Goal: Task Accomplishment & Management: Complete application form

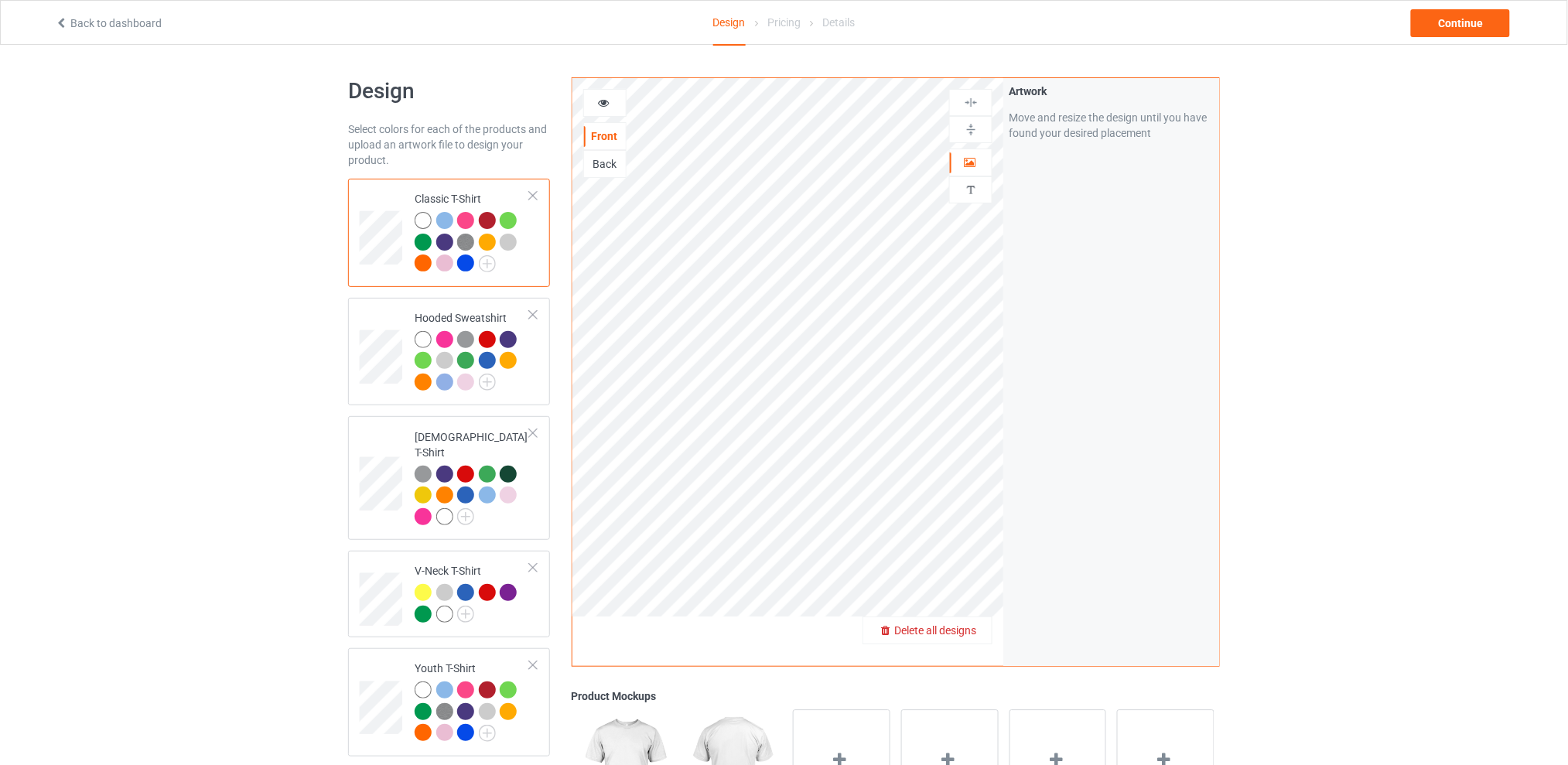
click at [973, 634] on span "Delete all designs" at bounding box center [936, 631] width 82 height 12
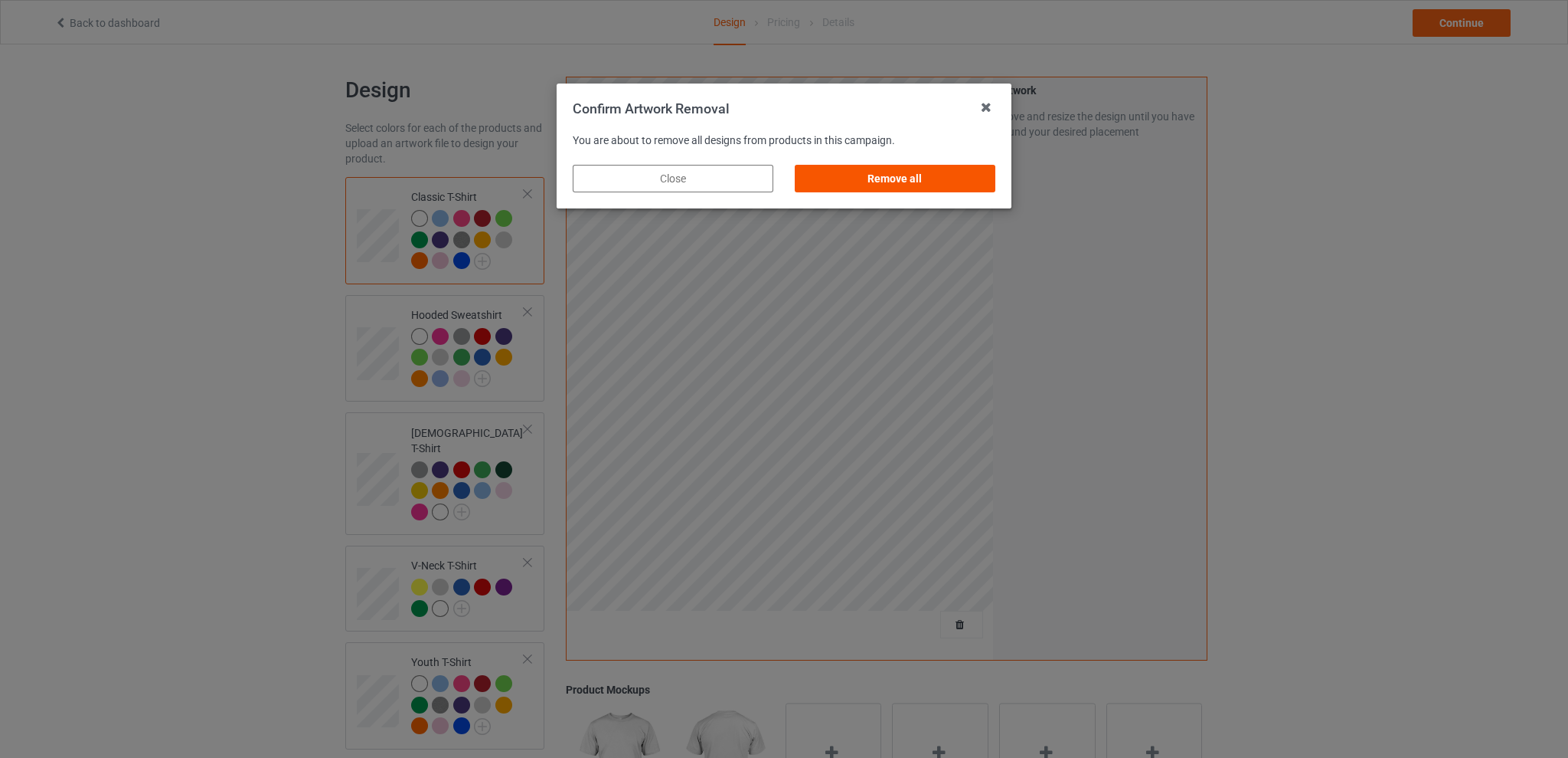
click at [888, 177] on div "Remove all" at bounding box center [895, 178] width 201 height 28
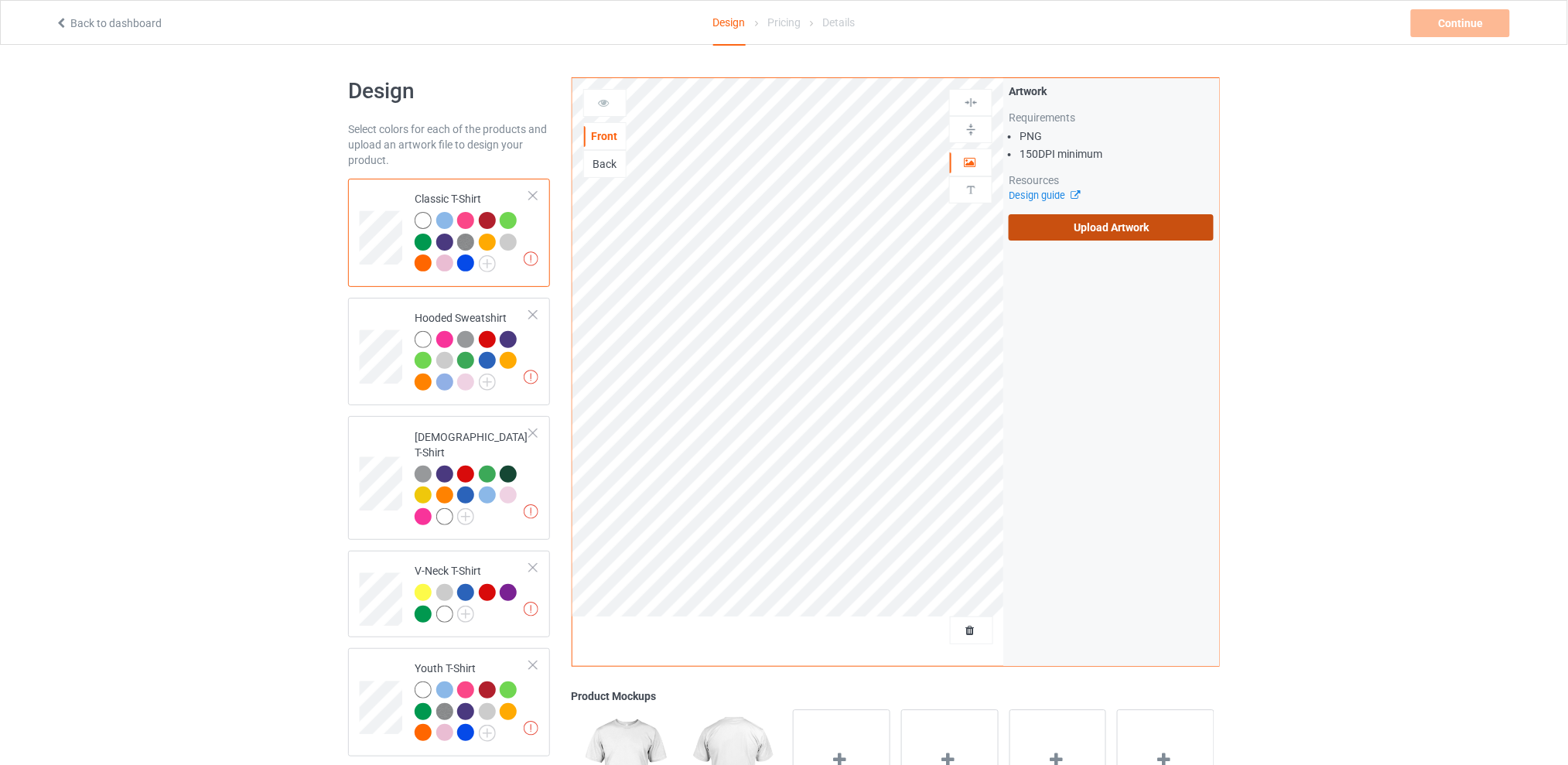
click at [1098, 237] on label "Upload Artwork" at bounding box center [1111, 227] width 205 height 26
click at [0, 0] on input "Upload Artwork" at bounding box center [0, 0] width 0 height 0
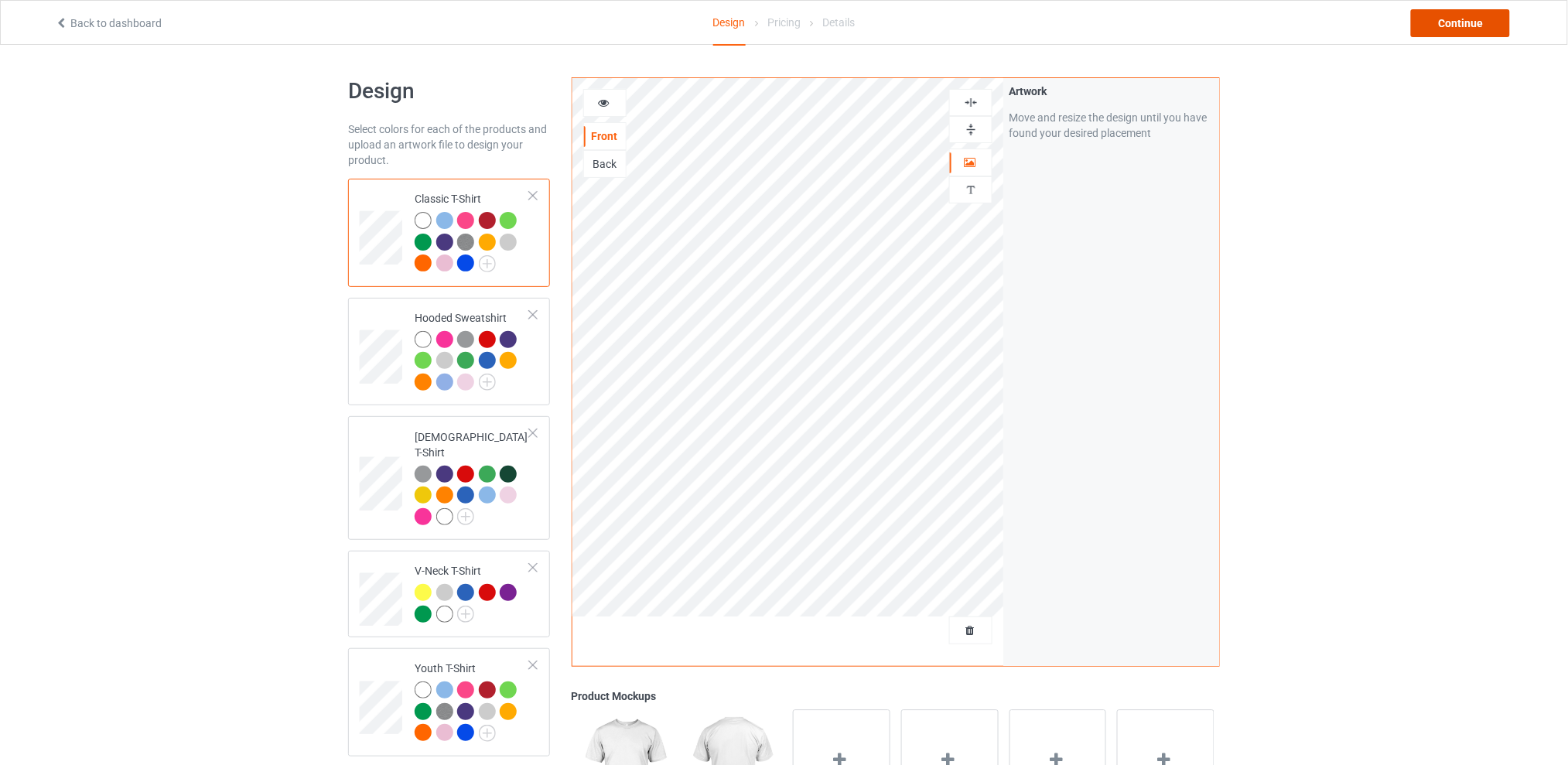
click at [1461, 21] on div "Continue" at bounding box center [1460, 24] width 99 height 28
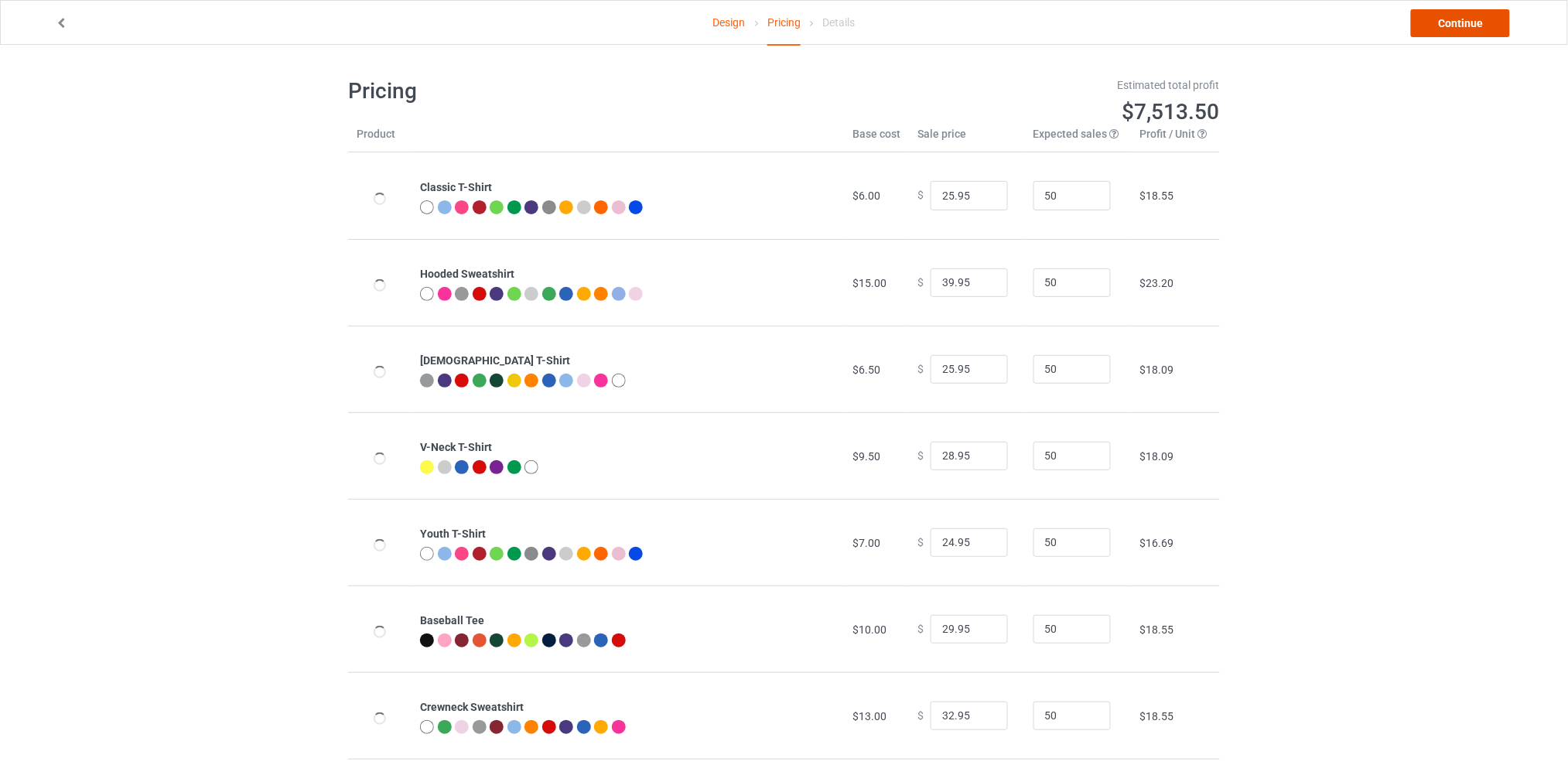
click at [1436, 28] on link "Continue" at bounding box center [1460, 24] width 99 height 28
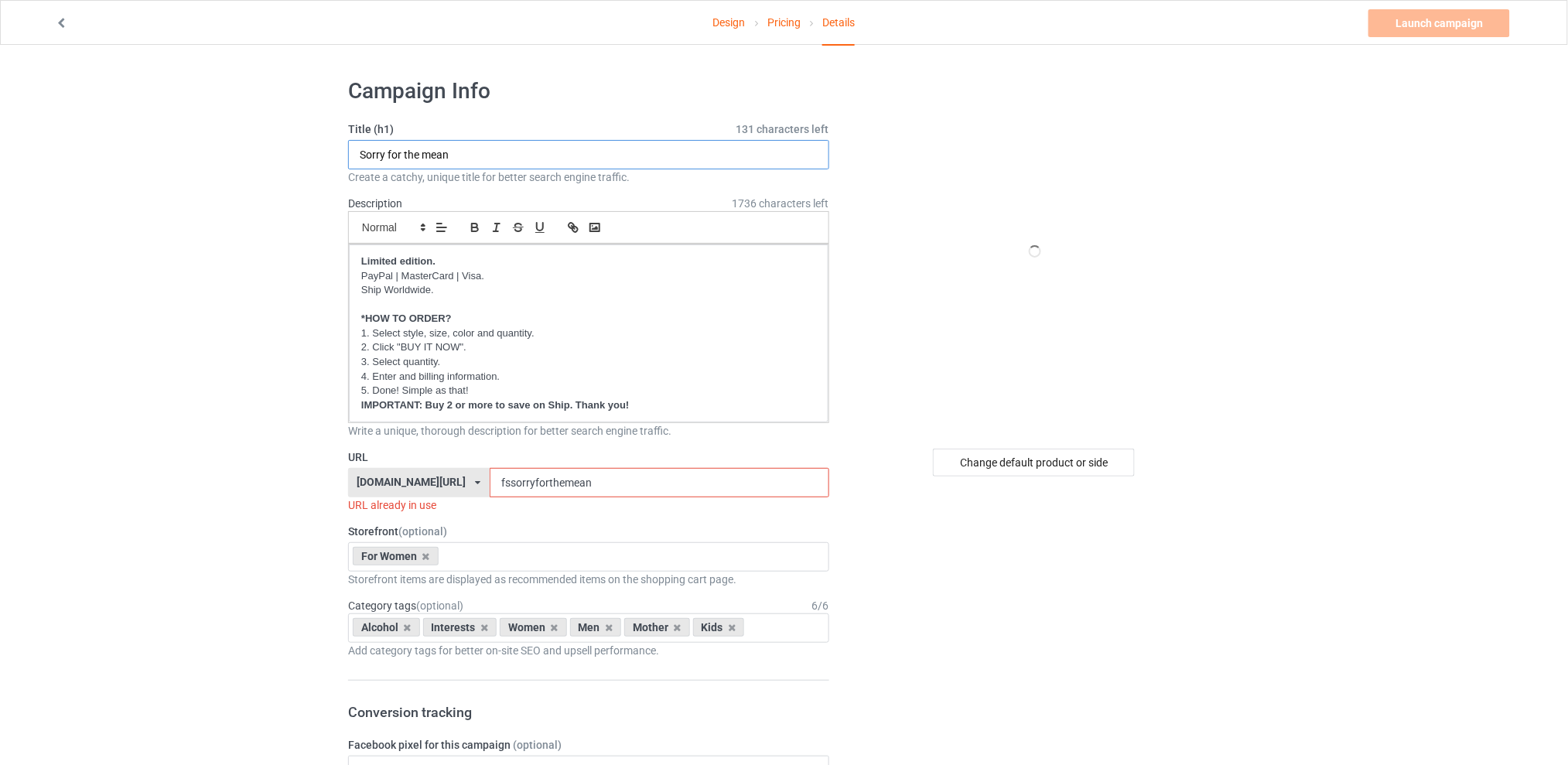
drag, startPoint x: 442, startPoint y: 152, endPoint x: 268, endPoint y: 152, distance: 174.0
click at [1053, 459] on div "Change default product or side" at bounding box center [1033, 463] width 202 height 28
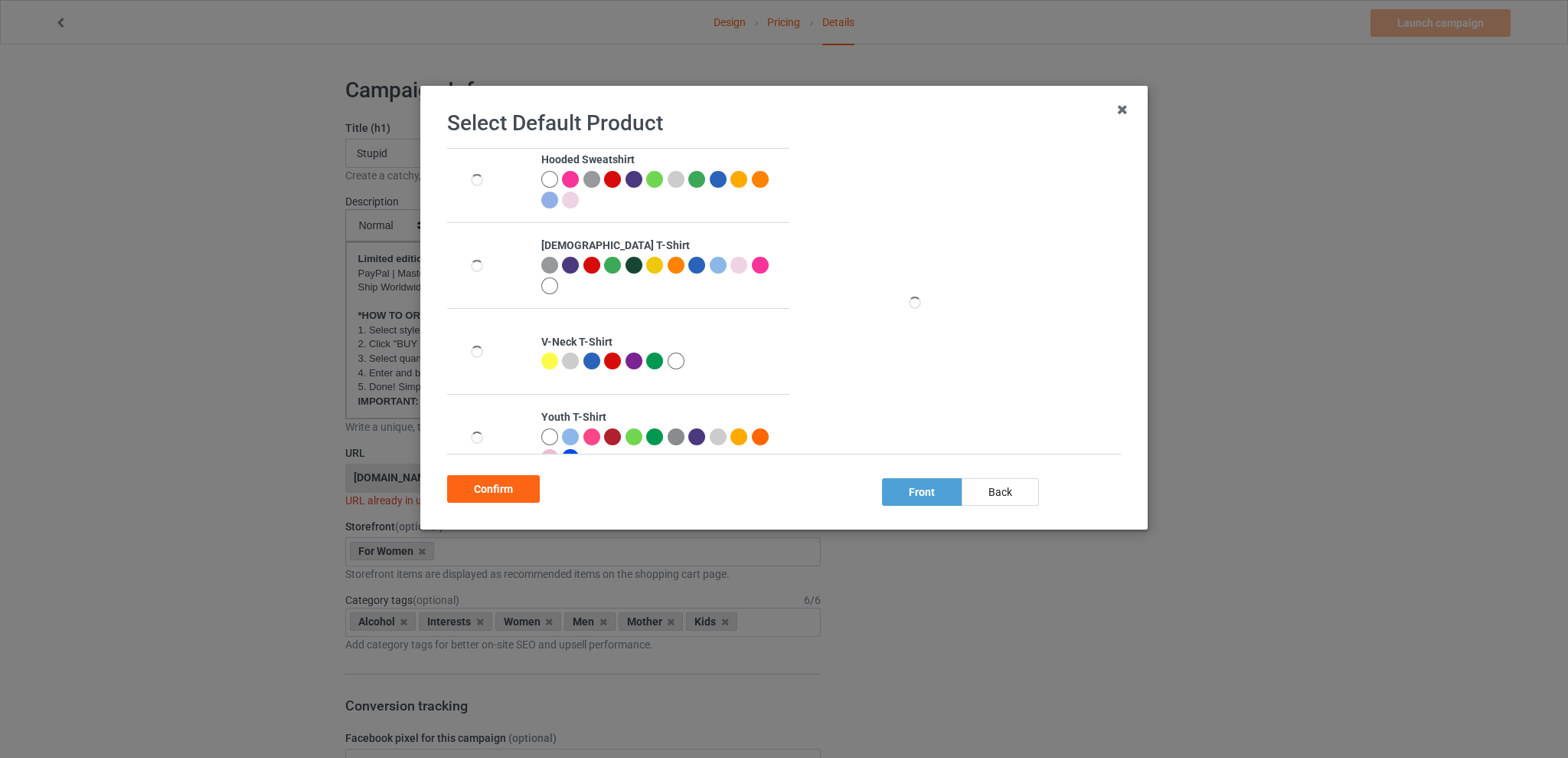
scroll to position [306, 0]
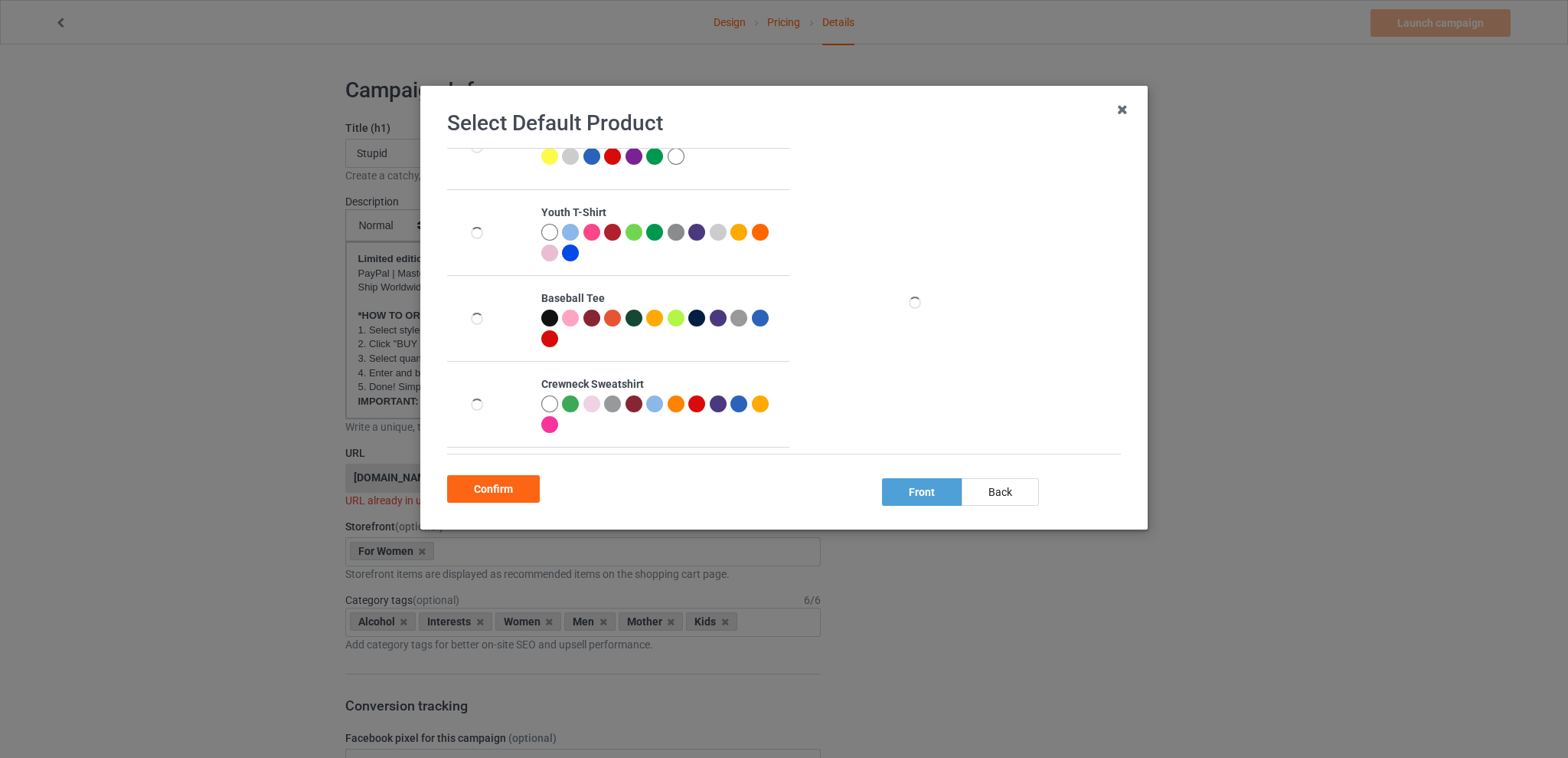
click at [558, 421] on div at bounding box center [549, 424] width 16 height 16
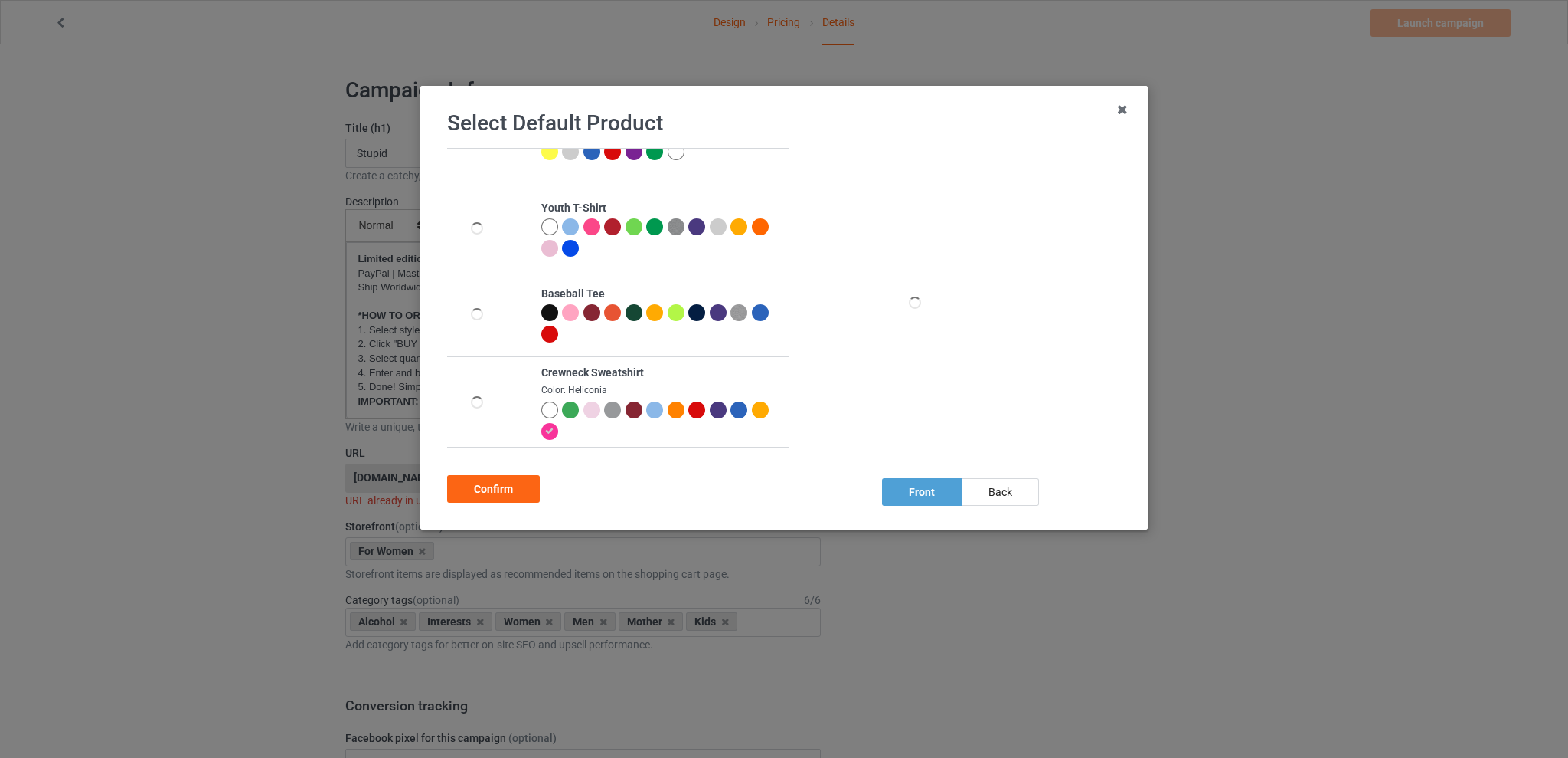
scroll to position [300, 0]
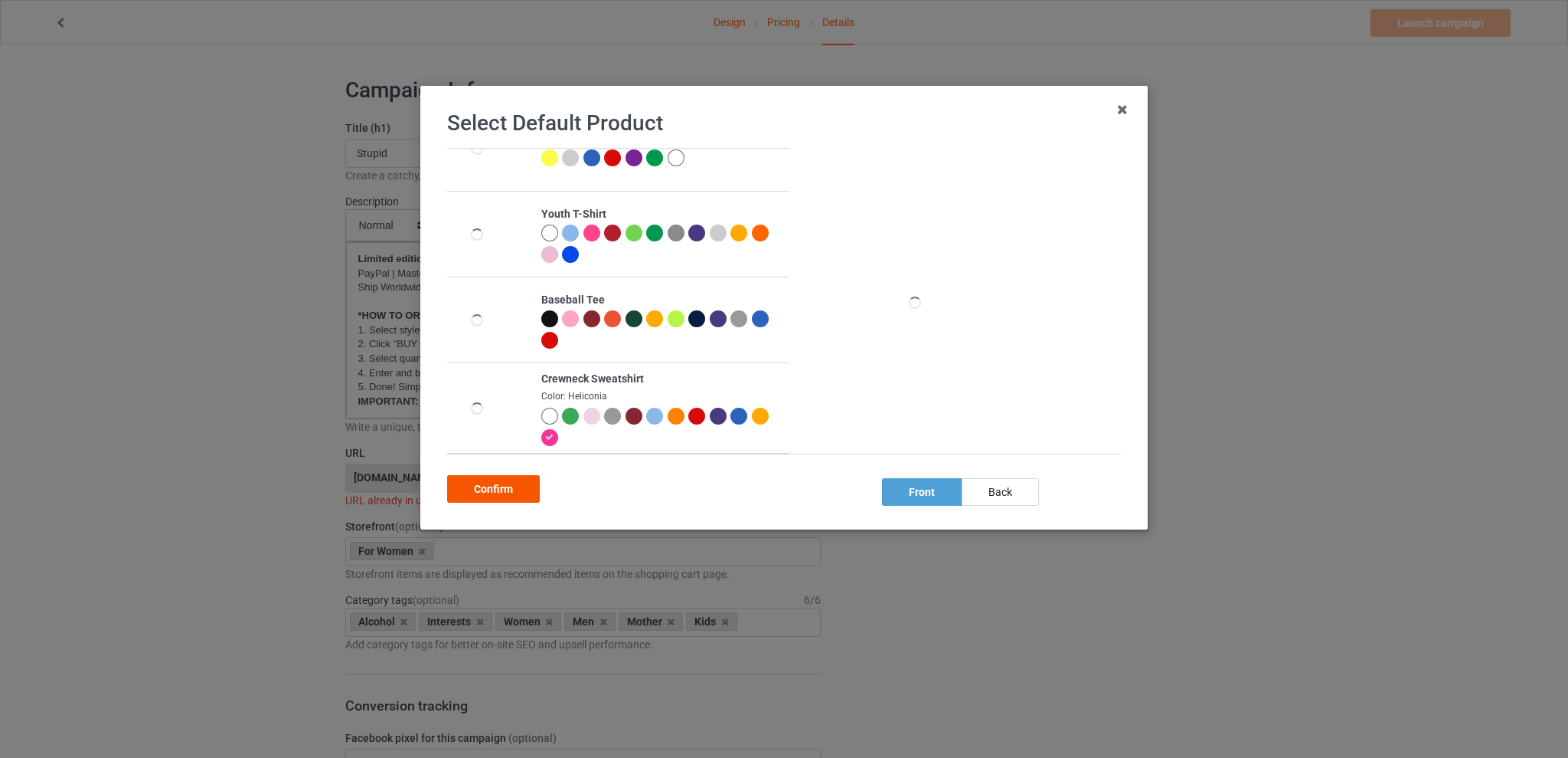
click at [512, 495] on div "Confirm" at bounding box center [493, 489] width 93 height 28
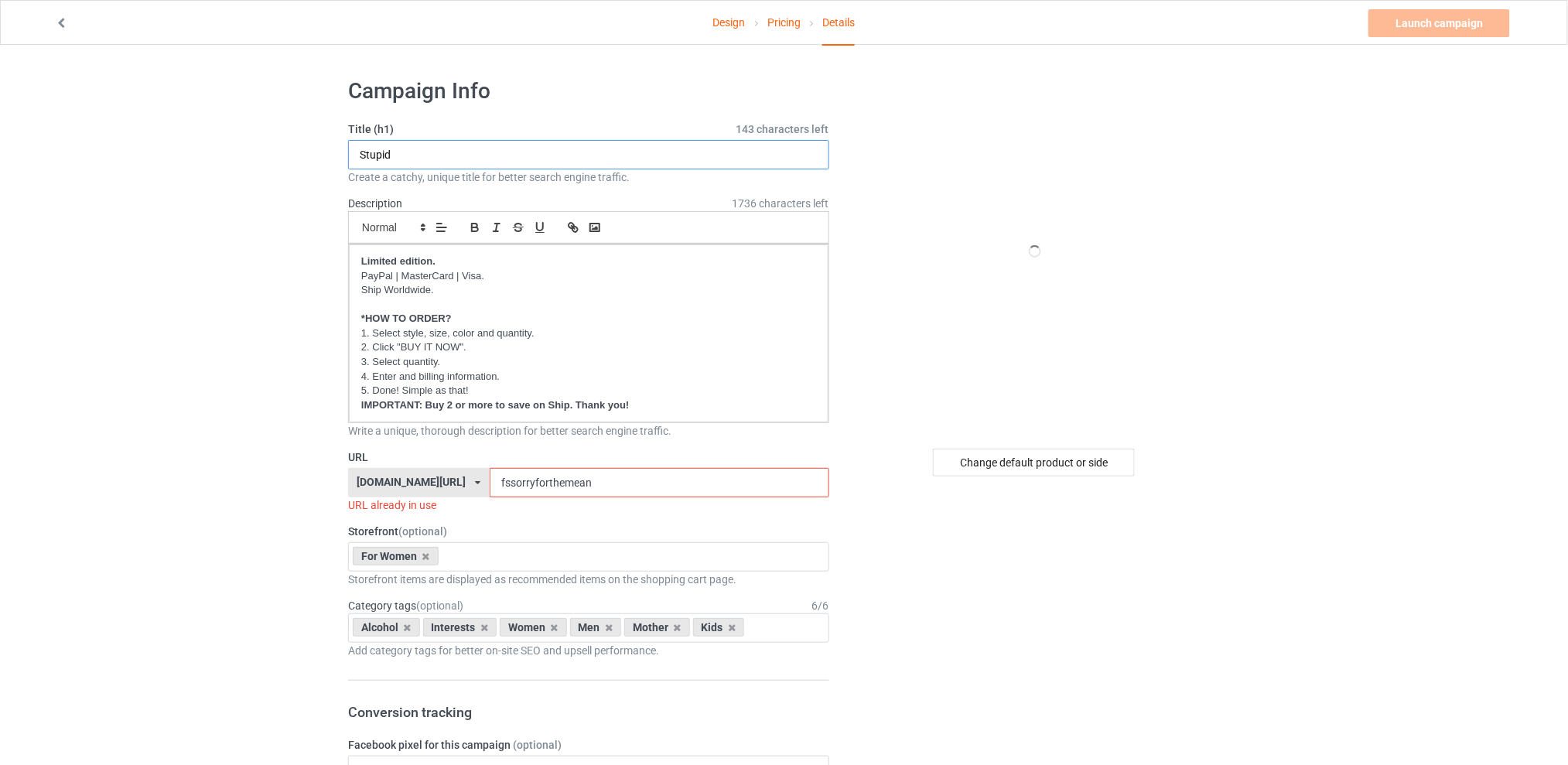
click at [411, 153] on input "Stupid" at bounding box center [588, 155] width 481 height 30
type input "Stupid people are like glow sticks"
drag, startPoint x: 636, startPoint y: 477, endPoint x: 487, endPoint y: 477, distance: 149.0
click at [487, 477] on div "[DOMAIN_NAME][URL] [DOMAIN_NAME][URL] [DOMAIN_NAME][URL] [DOMAIN_NAME][URL] 5d7…" at bounding box center [588, 483] width 481 height 30
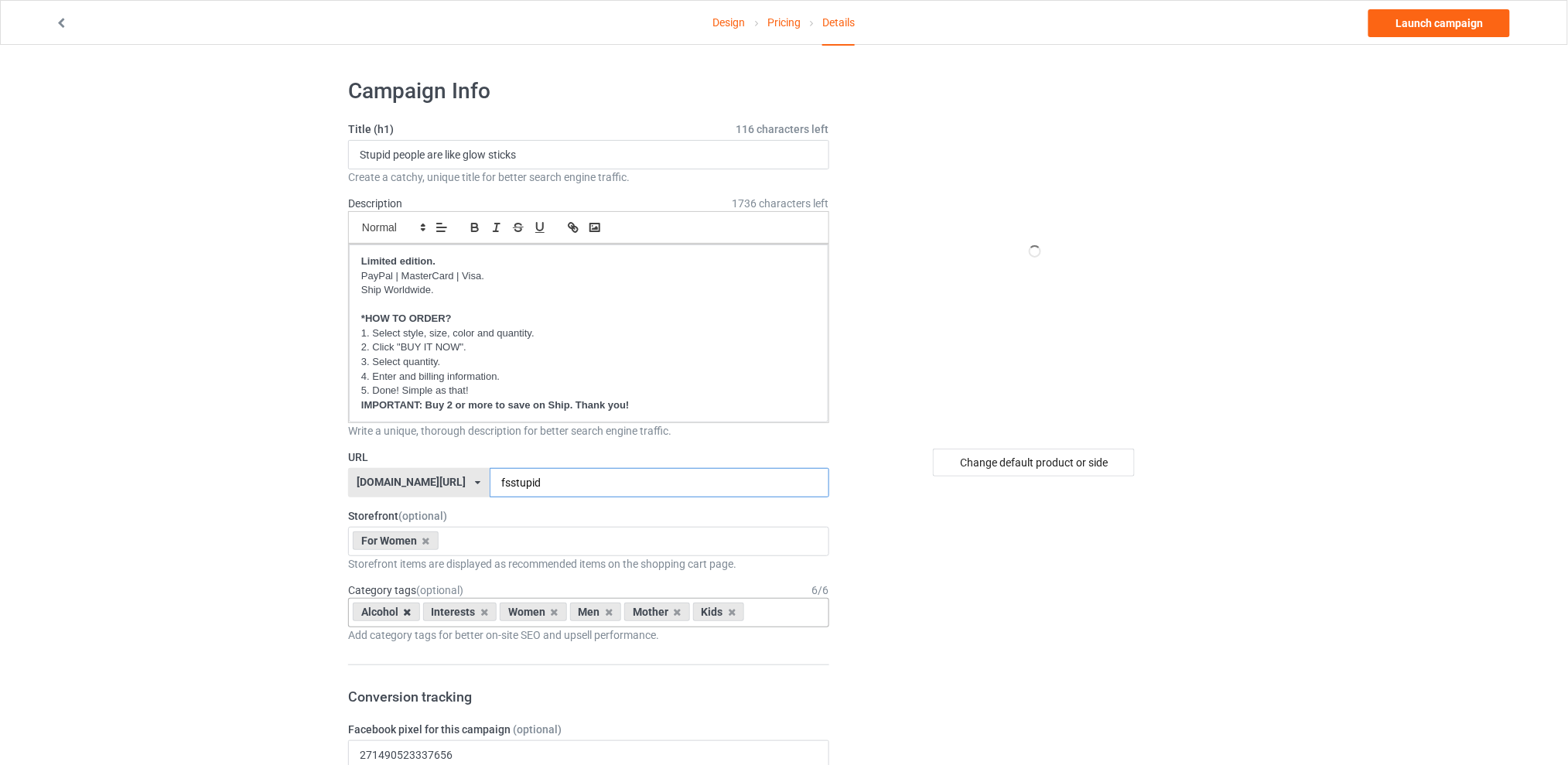
type input "fsstupid"
click at [405, 611] on icon at bounding box center [407, 612] width 8 height 10
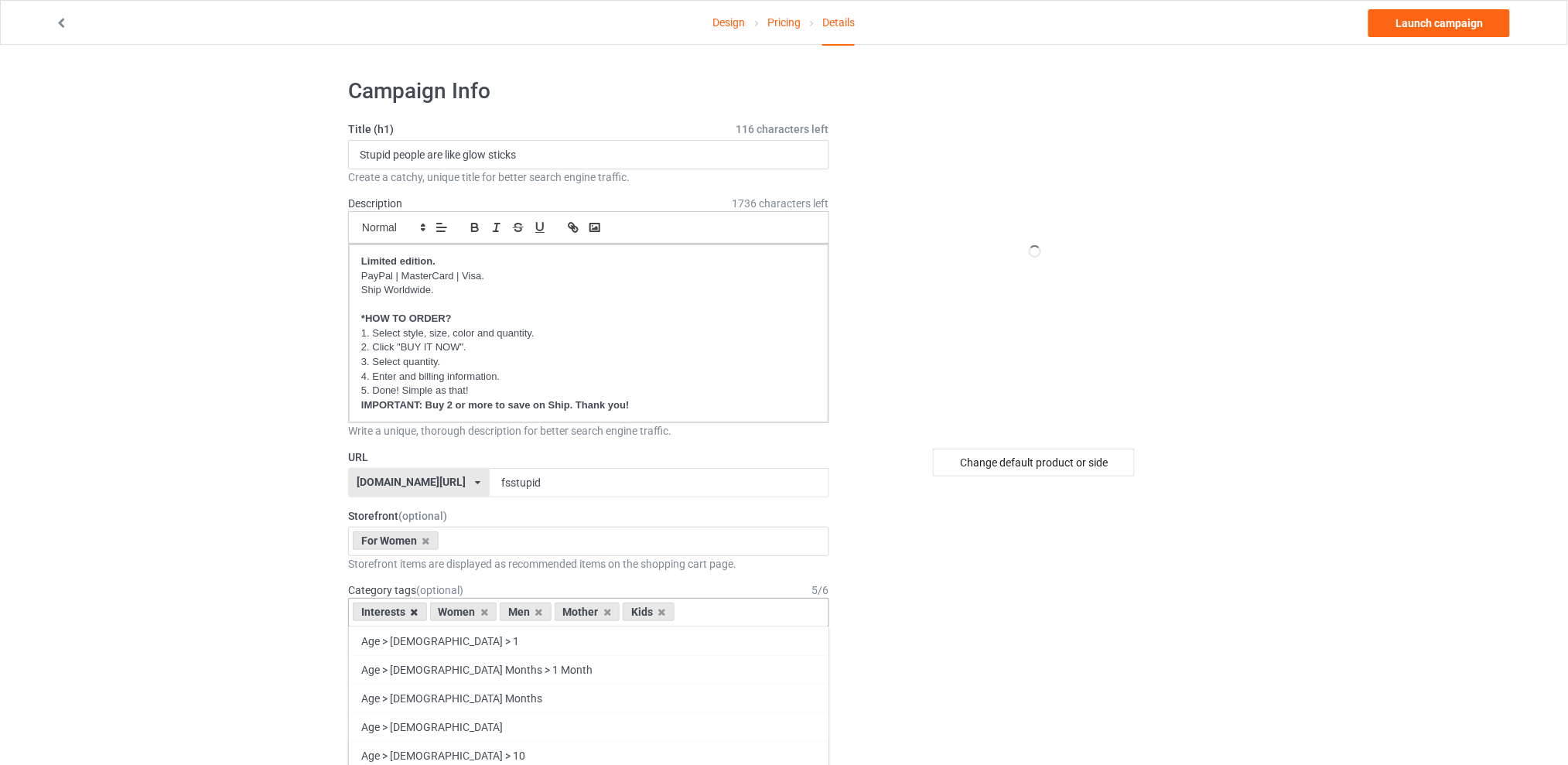
click at [415, 610] on icon at bounding box center [414, 612] width 8 height 10
click at [461, 612] on icon at bounding box center [461, 612] width 8 height 10
click at [476, 614] on icon at bounding box center [475, 612] width 8 height 10
click at [464, 611] on icon at bounding box center [461, 612] width 8 height 10
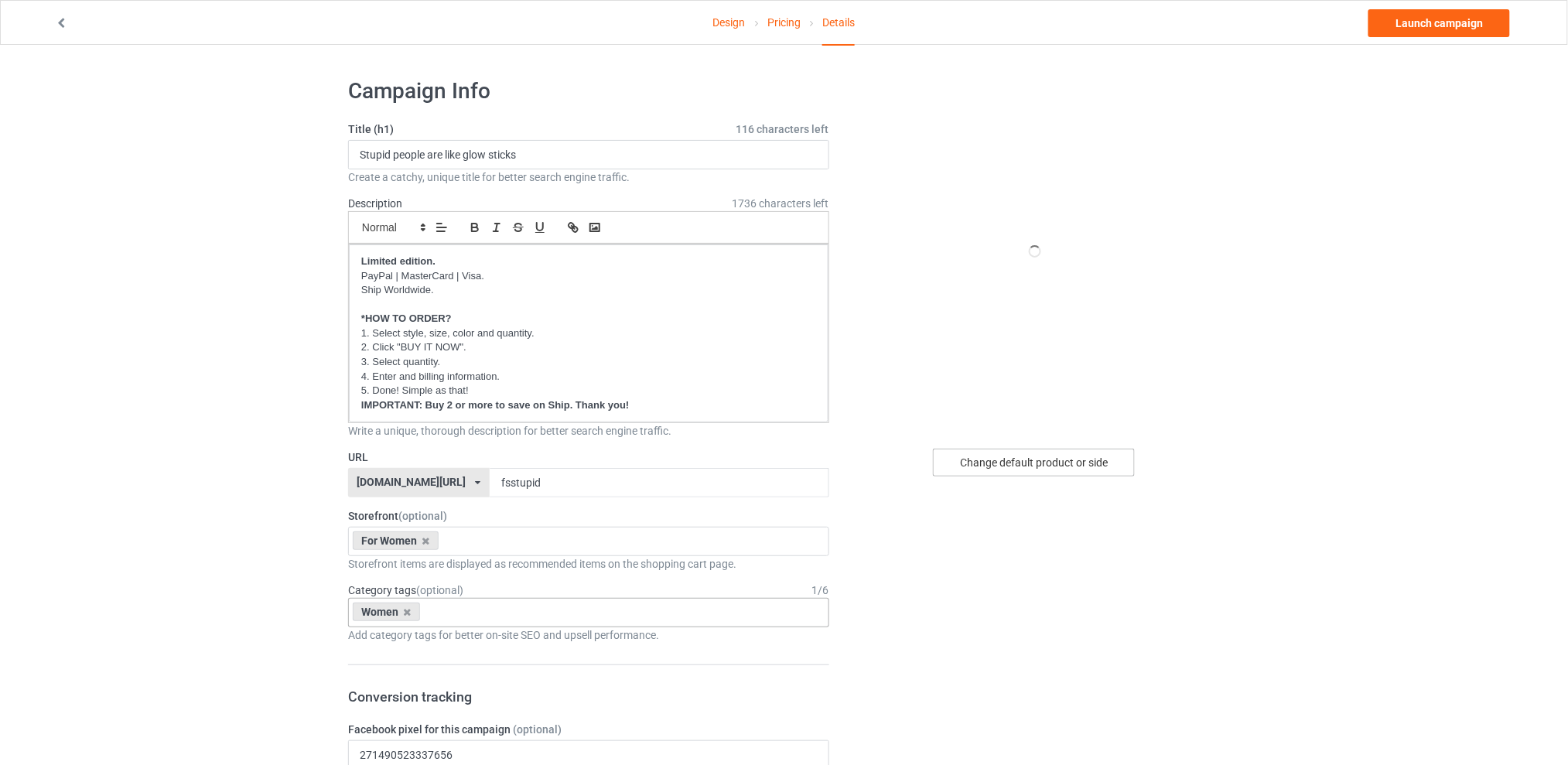
click at [1043, 466] on div "Change default product or side" at bounding box center [1033, 463] width 202 height 28
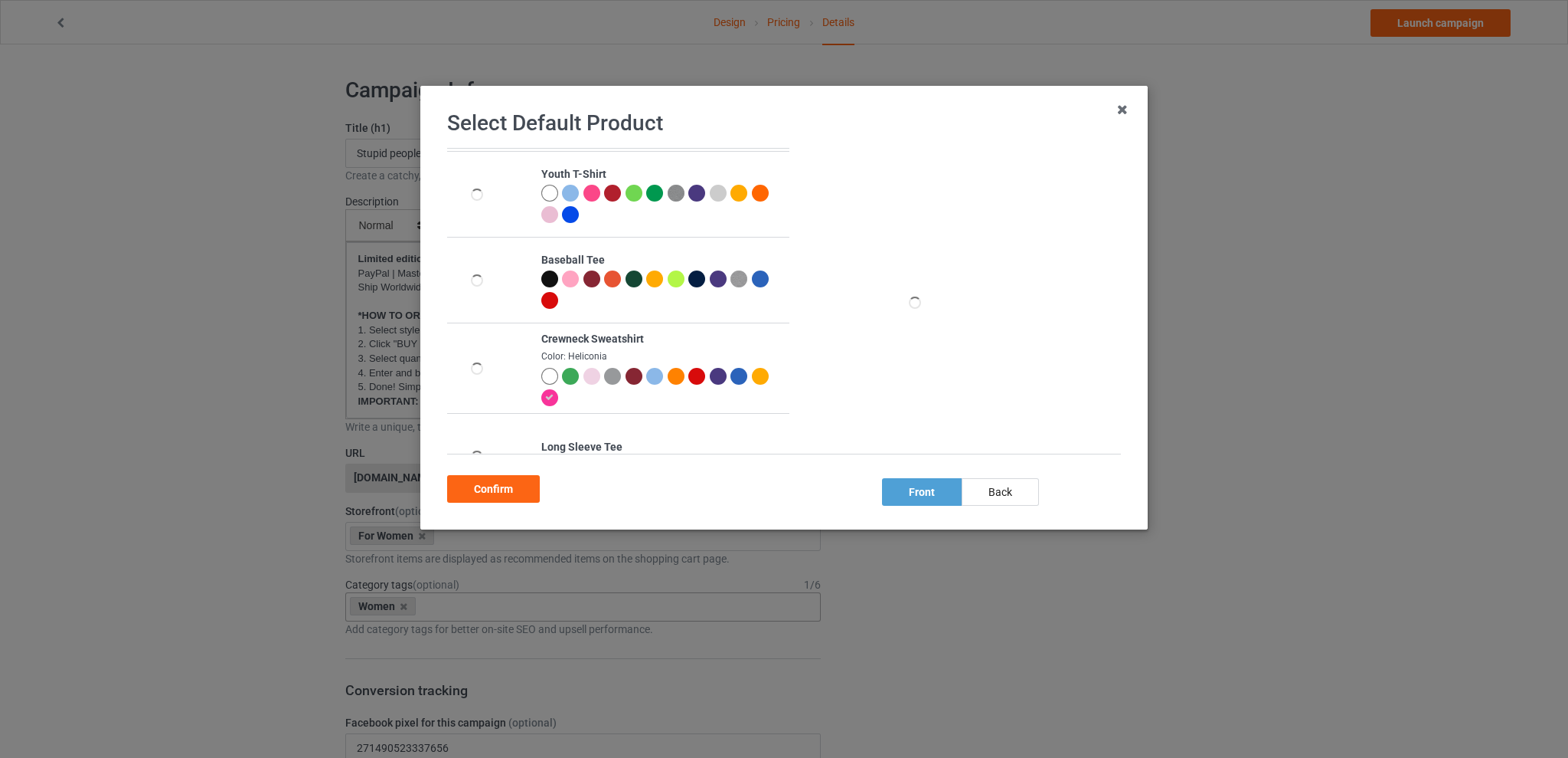
scroll to position [386, 0]
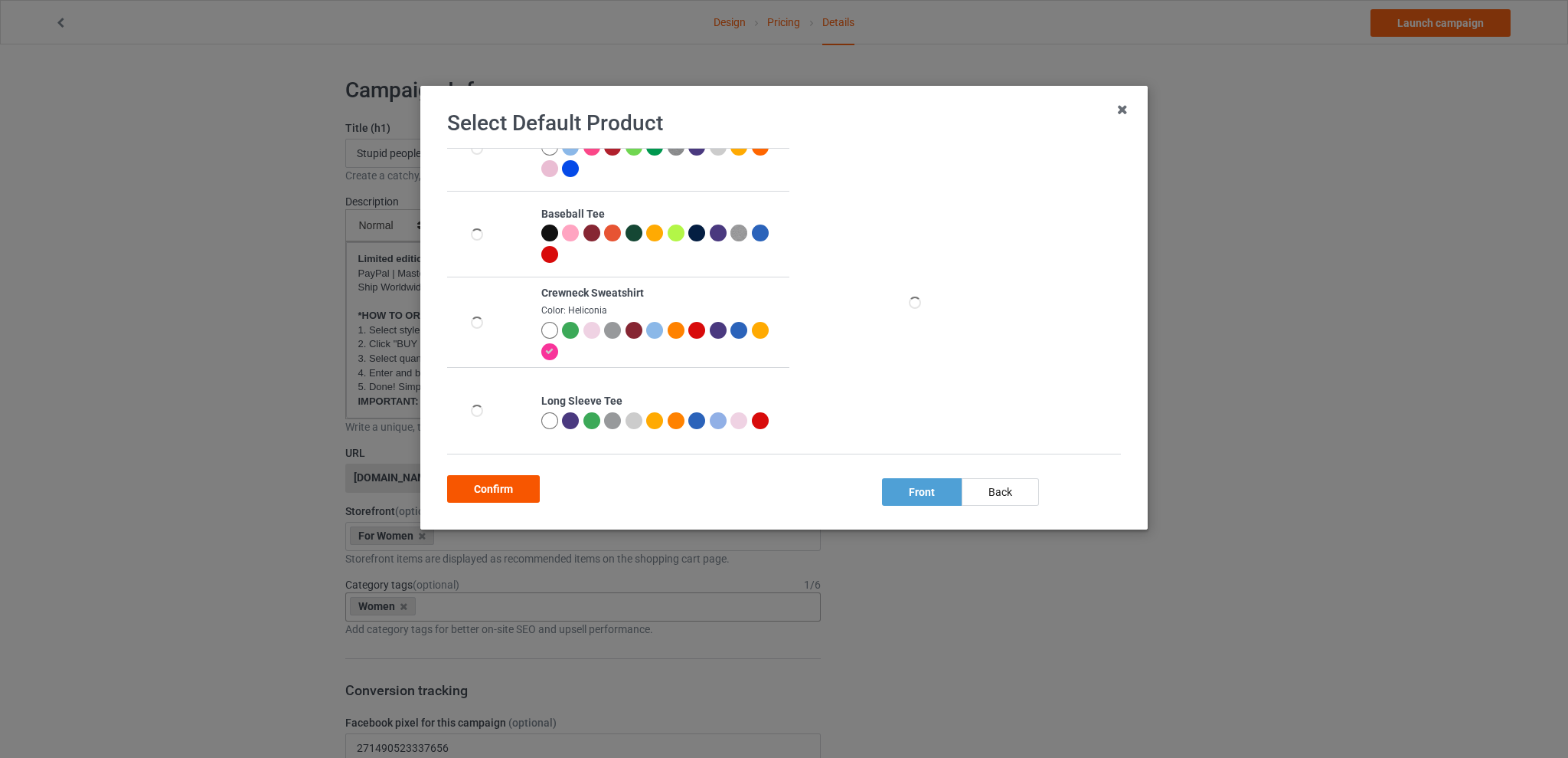
click at [503, 493] on div "Confirm" at bounding box center [493, 489] width 93 height 28
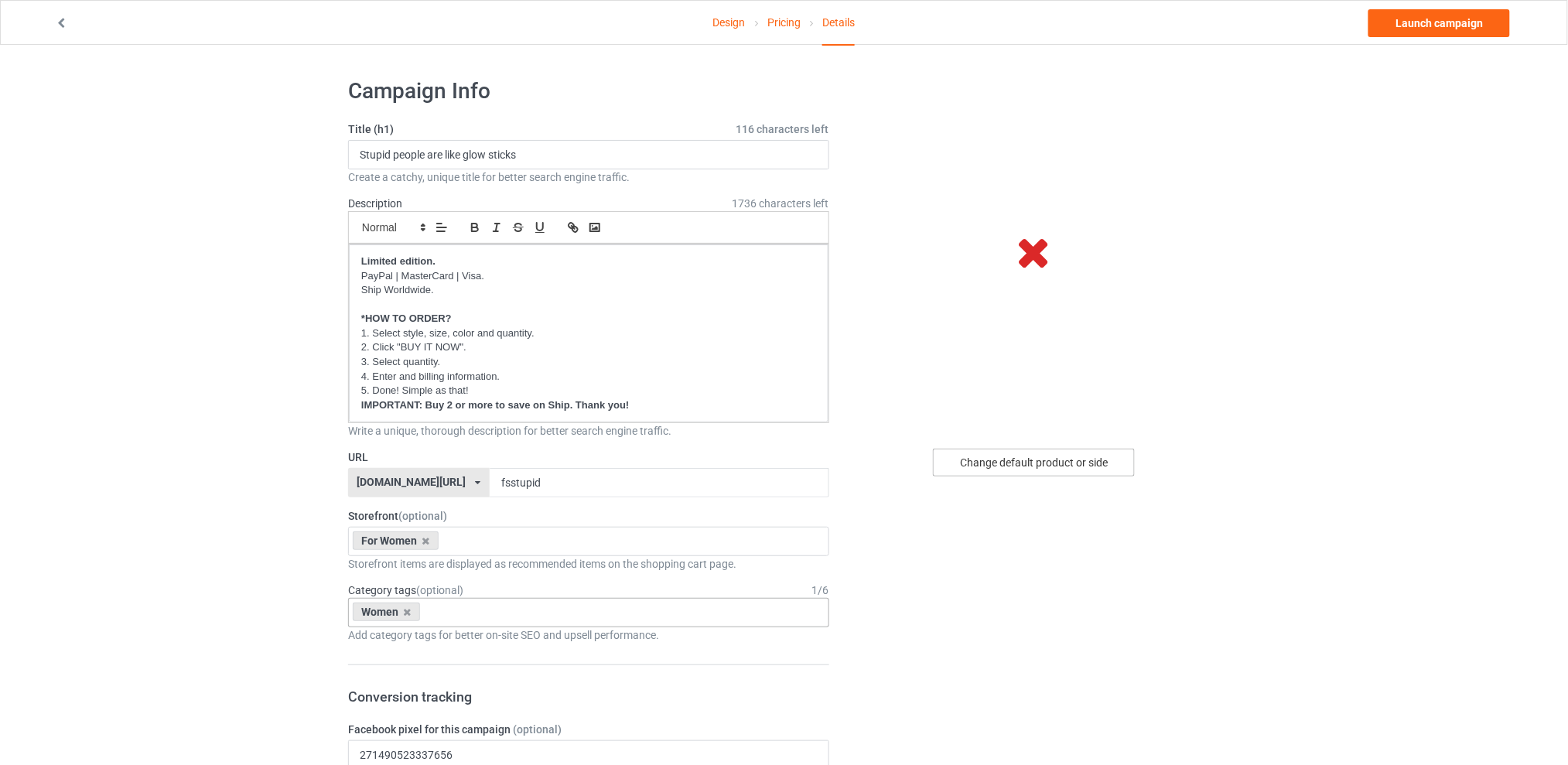
click at [1010, 464] on div "Change default product or side" at bounding box center [1033, 463] width 202 height 28
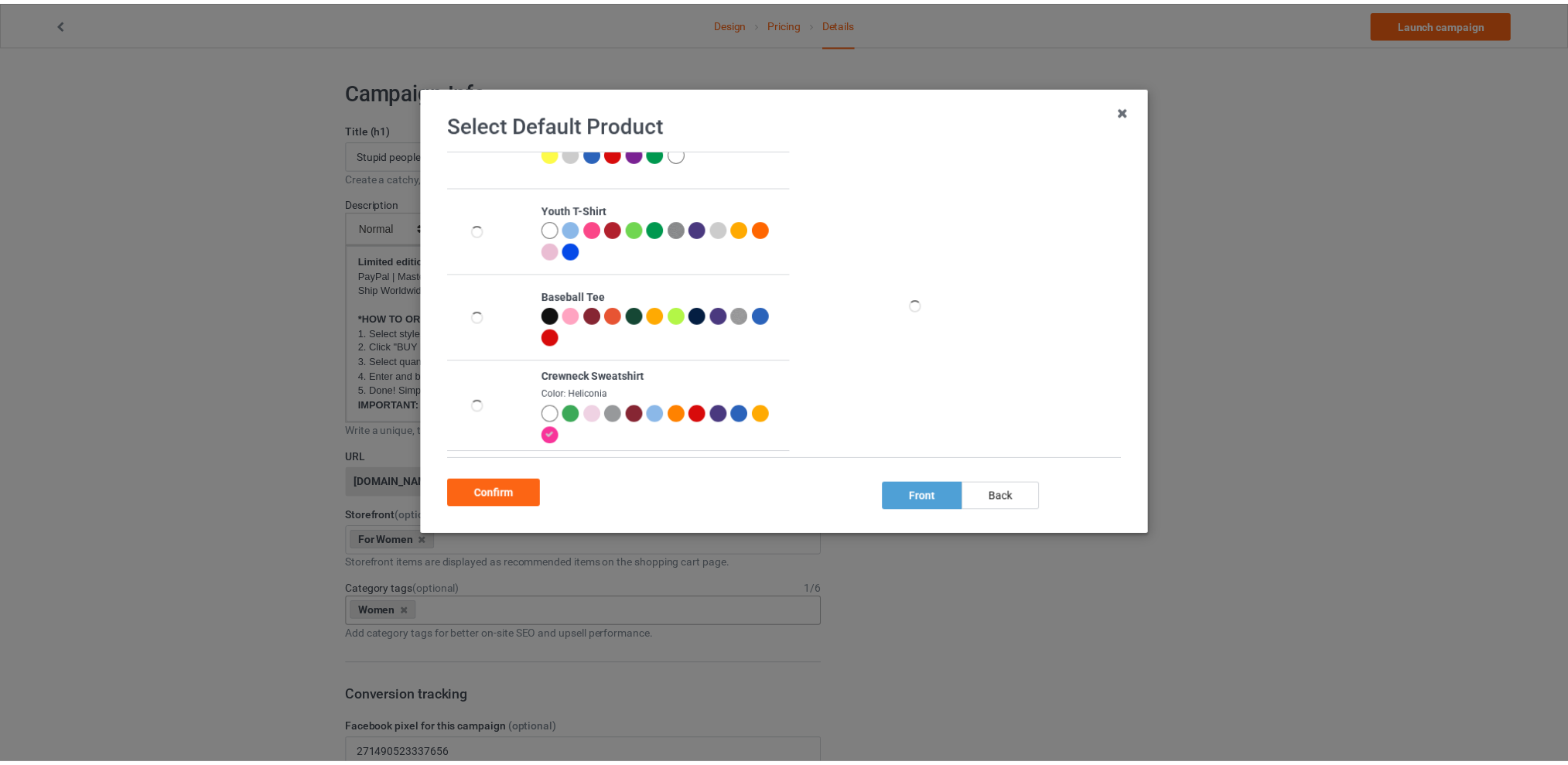
scroll to position [389, 0]
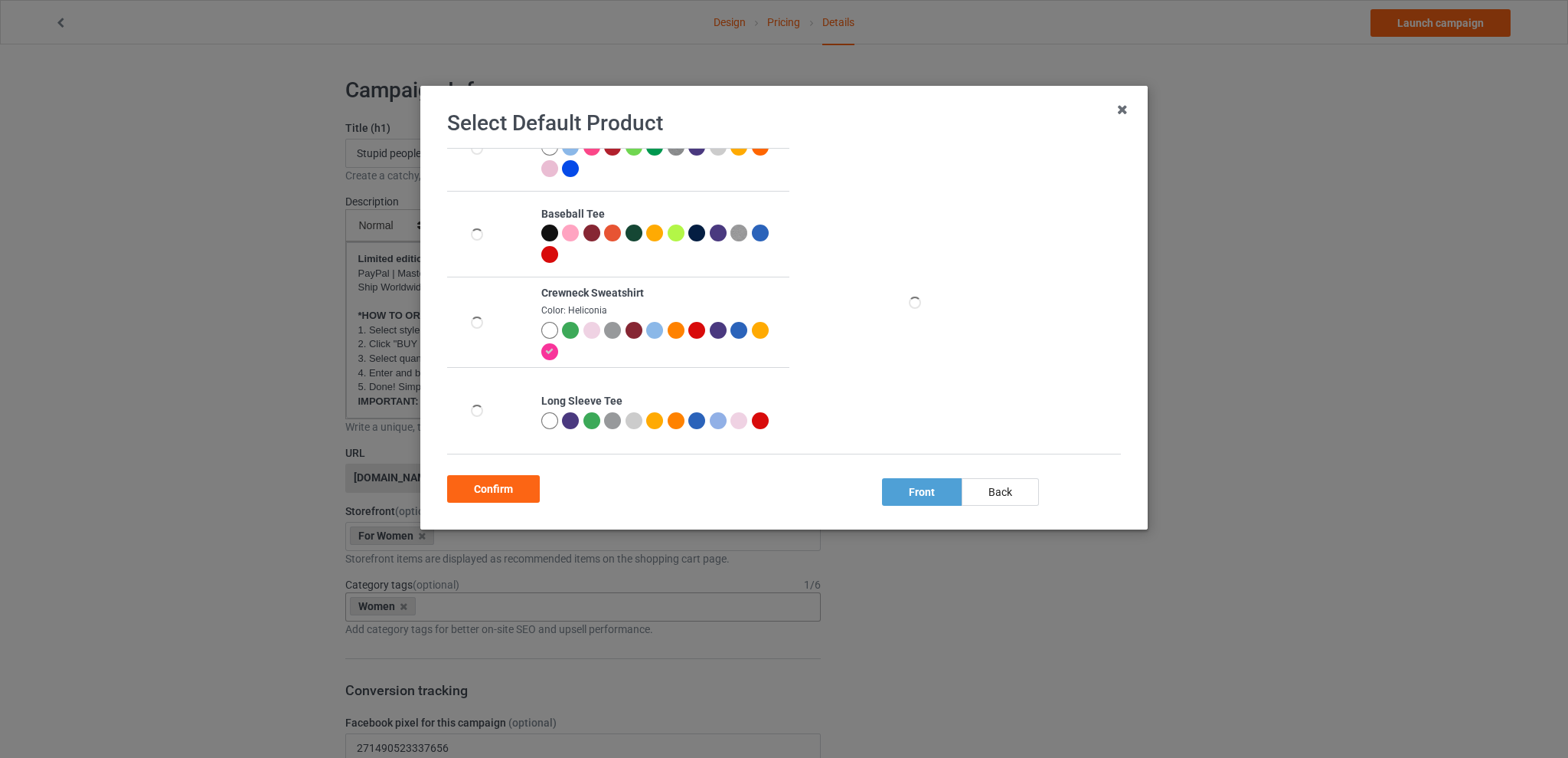
click at [554, 348] on icon at bounding box center [549, 351] width 9 height 9
click at [496, 485] on div "Confirm" at bounding box center [493, 489] width 93 height 28
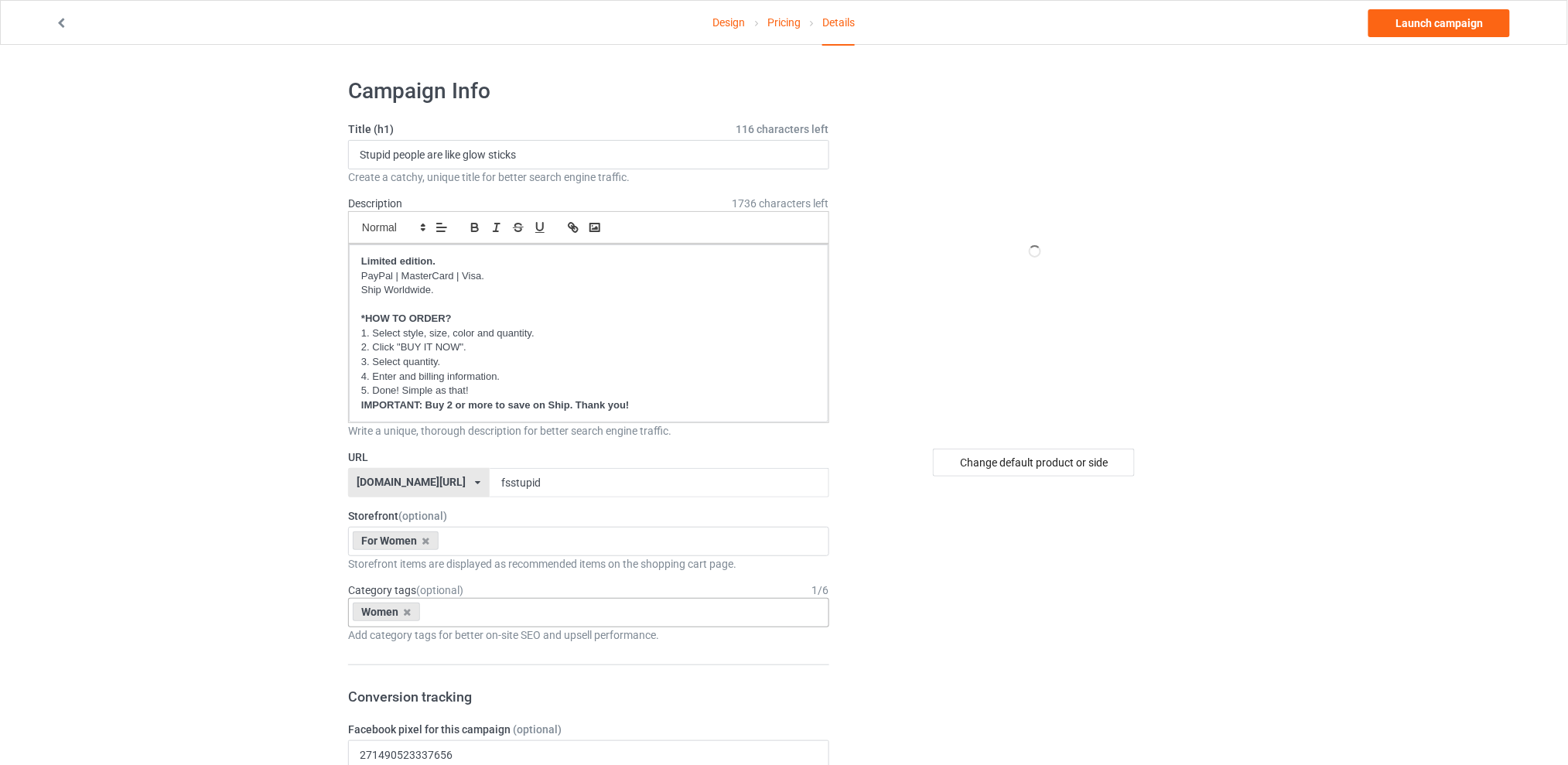
click at [989, 461] on div "Change default product or side" at bounding box center [1033, 463] width 202 height 28
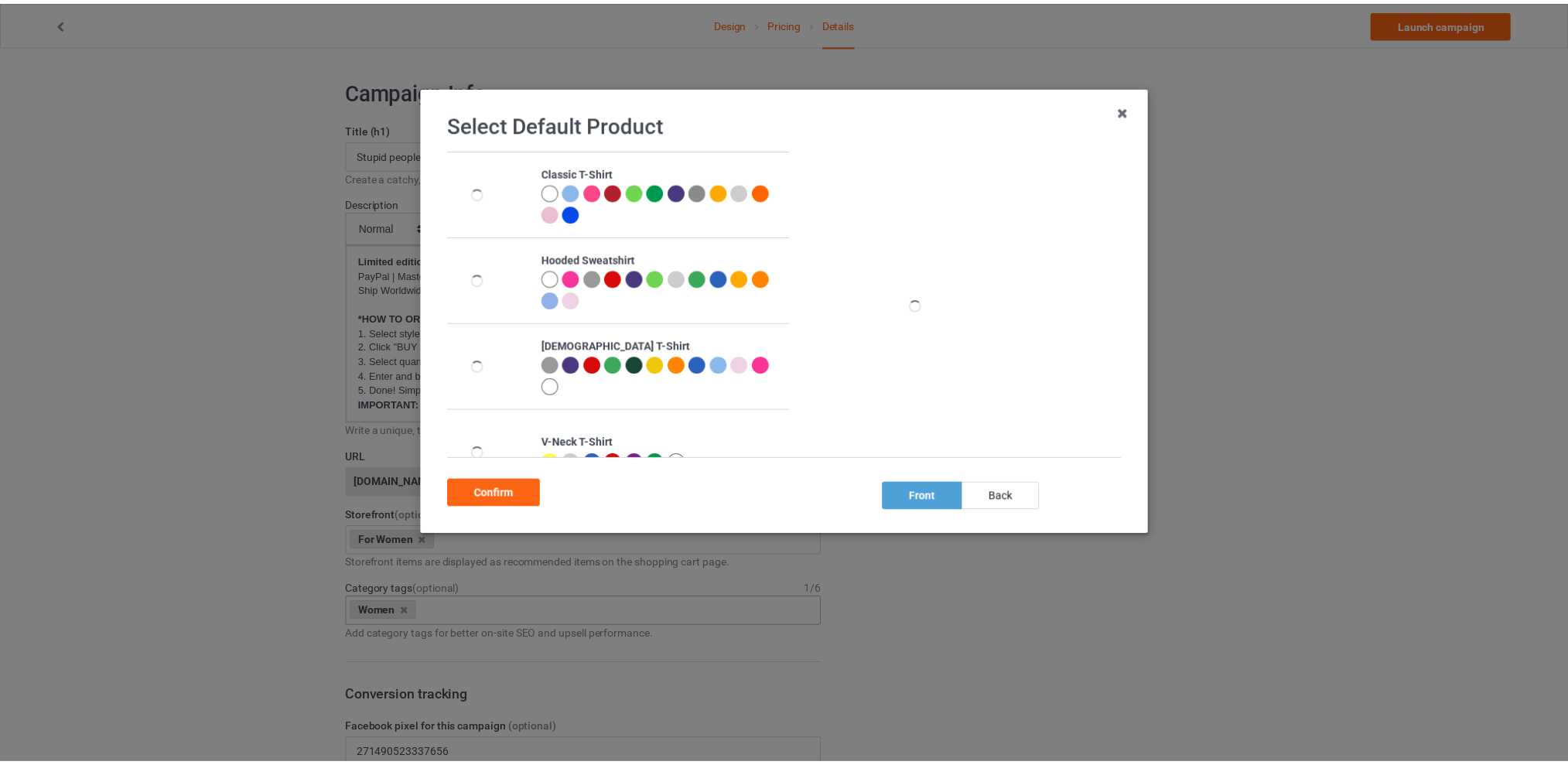
scroll to position [389, 0]
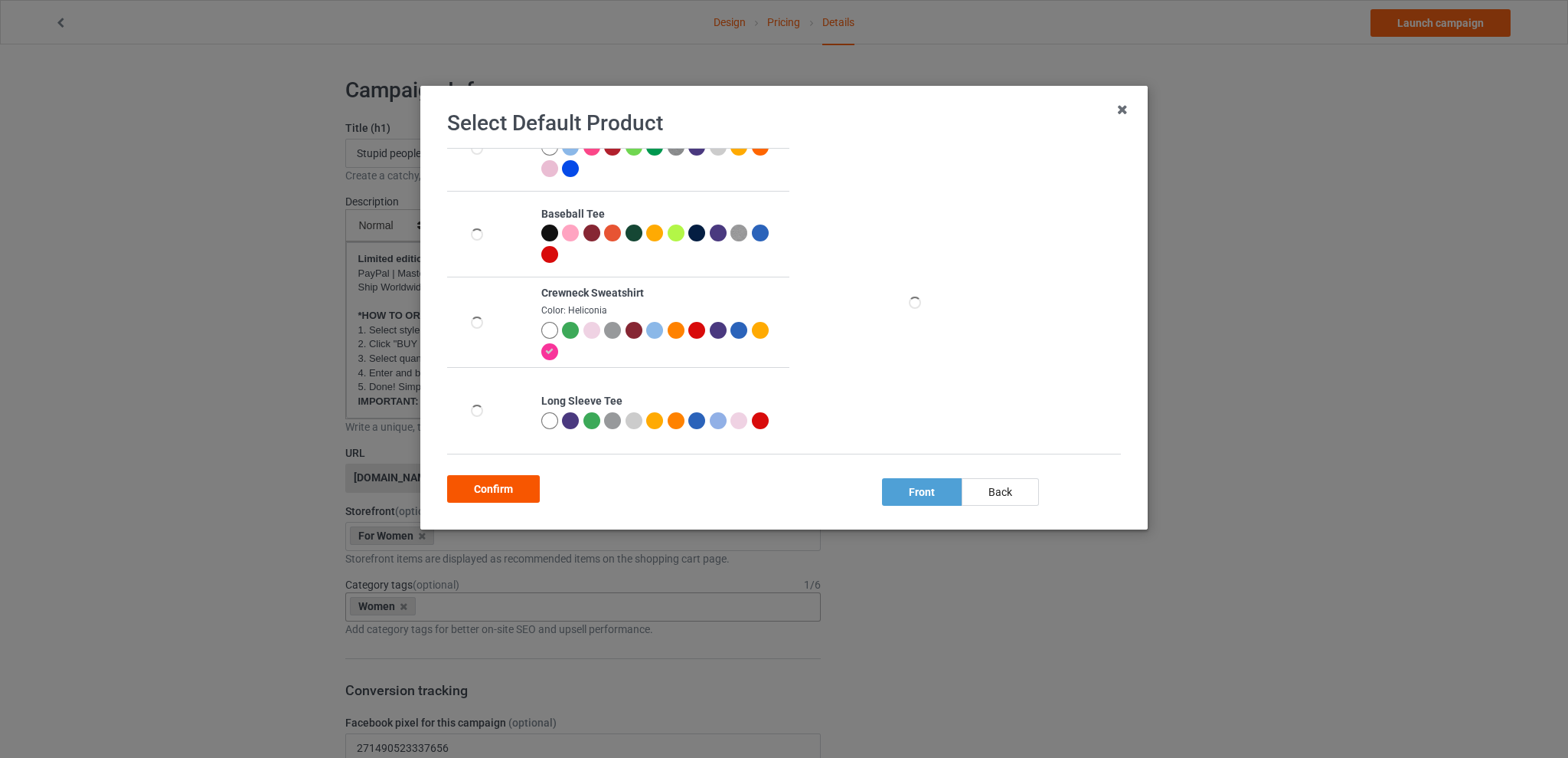
click at [485, 491] on div "Confirm" at bounding box center [493, 489] width 93 height 28
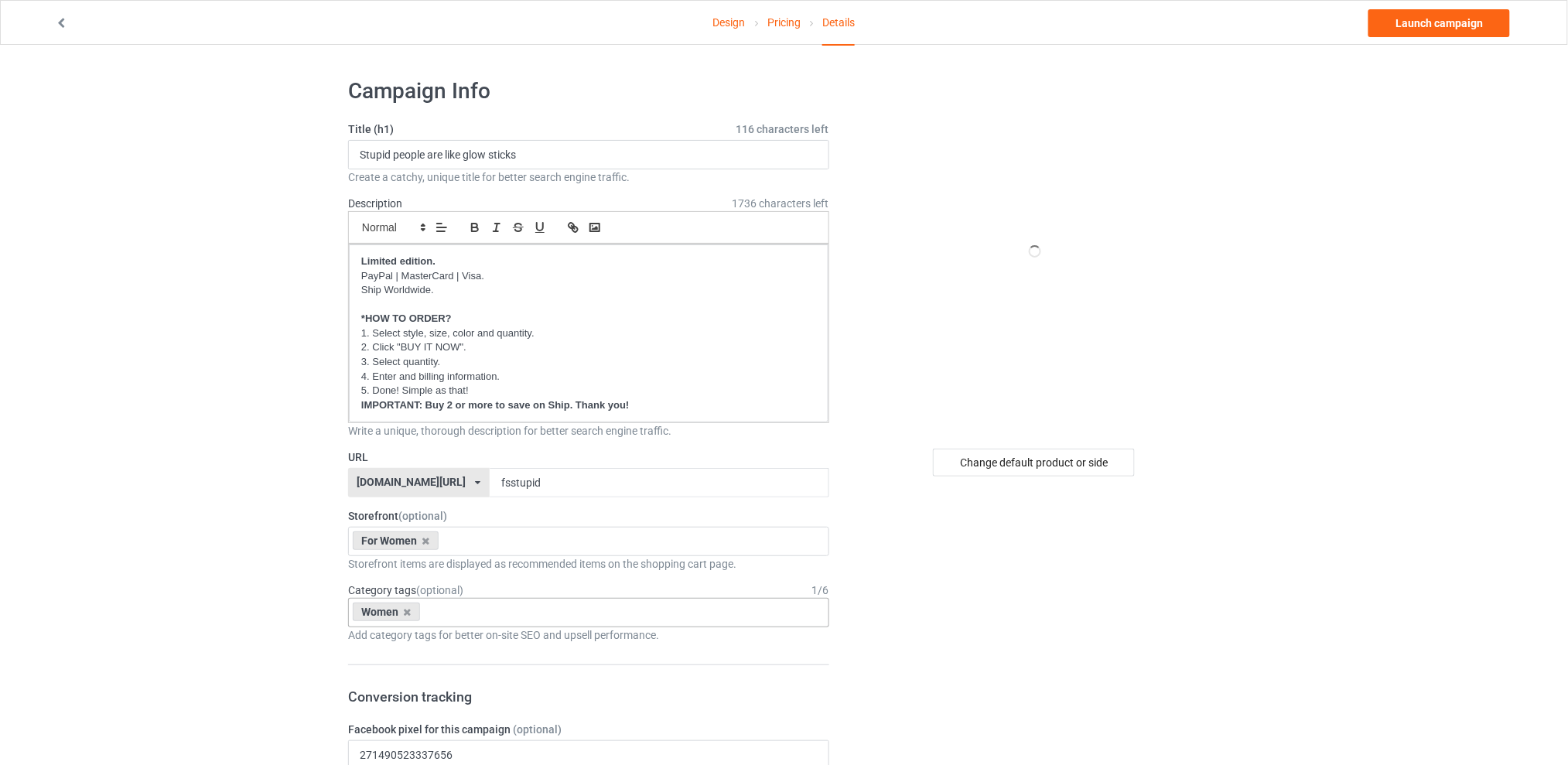
click at [1405, 18] on link "Launch campaign" at bounding box center [1439, 24] width 142 height 28
